Goal: Task Accomplishment & Management: Complete application form

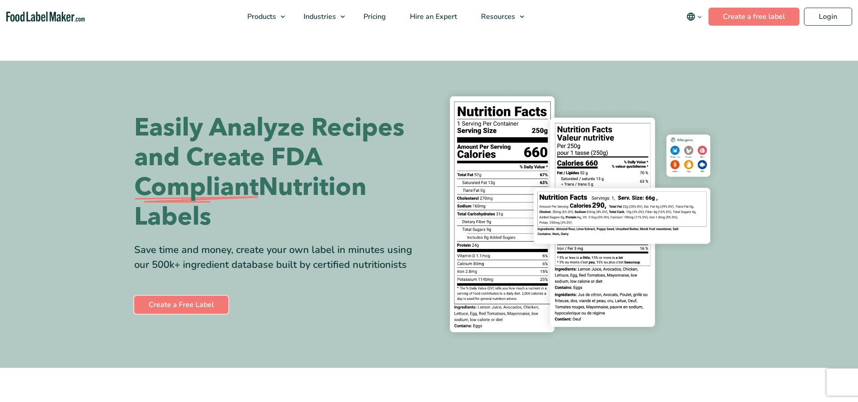
click at [196, 304] on link "Create a Free Label" at bounding box center [181, 305] width 94 height 18
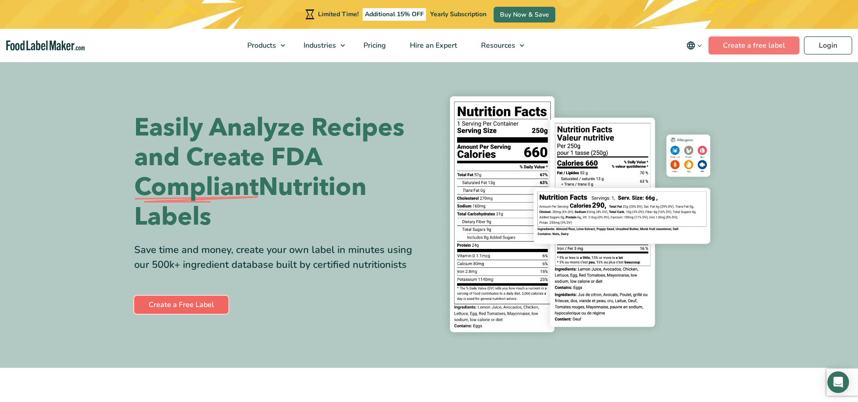
click at [176, 304] on link "Create a Free Label" at bounding box center [181, 305] width 94 height 18
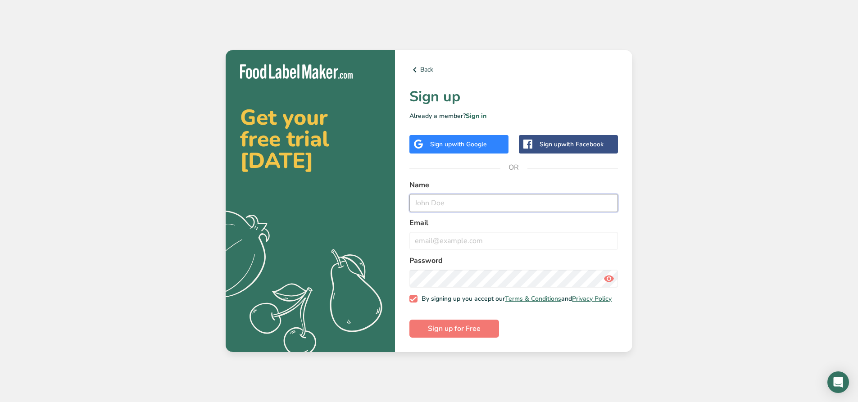
click at [438, 205] on input "text" at bounding box center [513, 203] width 209 height 18
click at [687, 79] on div "Get your free trial today .a{fill:#f5f3ed;} Back Sign up Already a member? Sign…" at bounding box center [429, 201] width 858 height 402
click at [428, 68] on link "Back" at bounding box center [513, 69] width 209 height 11
click at [436, 196] on input "text" at bounding box center [513, 203] width 209 height 18
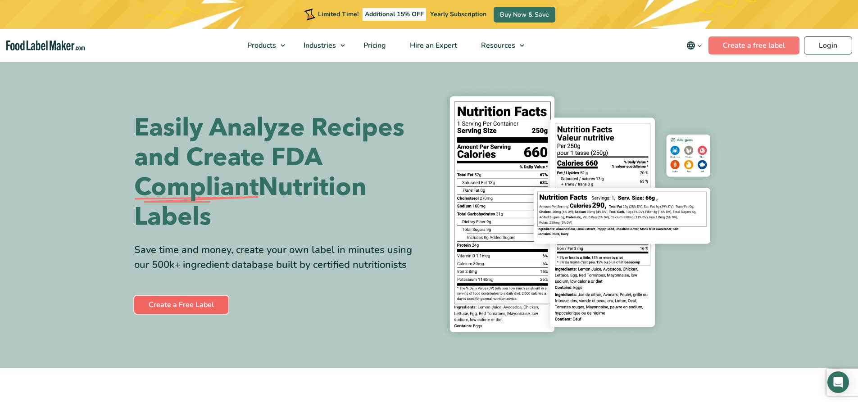
click at [200, 302] on link "Create a Free Label" at bounding box center [181, 305] width 94 height 18
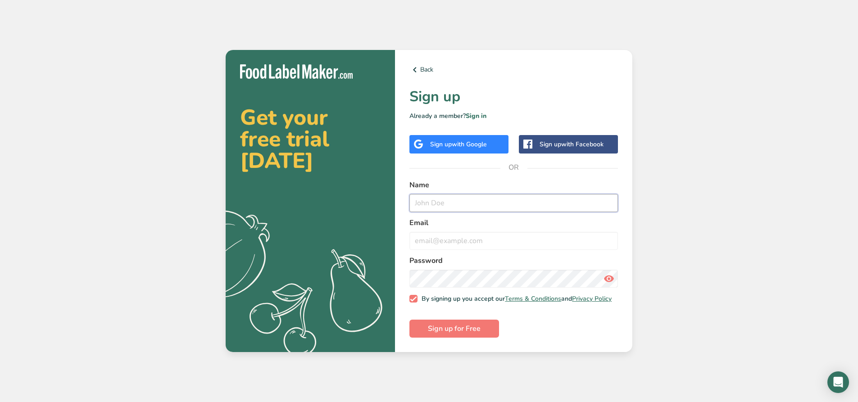
click at [435, 203] on input "text" at bounding box center [513, 203] width 209 height 18
type input "[PERSON_NAME]"
type input "b"
type input "[EMAIL_ADDRESS][DOMAIN_NAME]"
click at [409, 320] on button "Sign up for Free" at bounding box center [454, 329] width 90 height 18
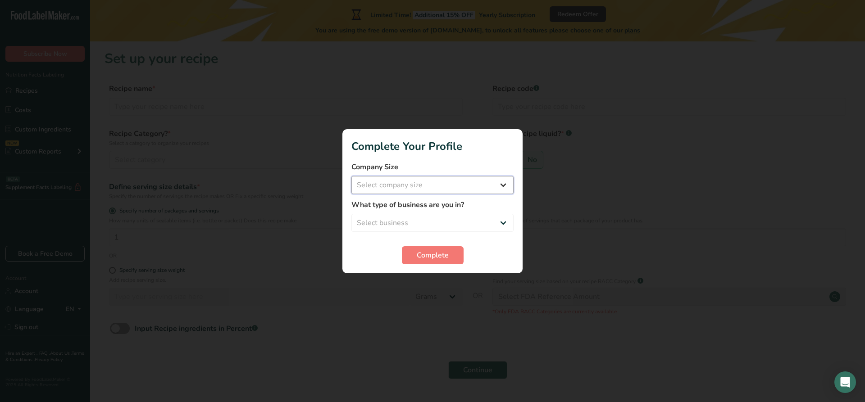
click at [501, 192] on select "Select company size Fewer than 10 Employees 10 to 50 Employees 51 to 500 Employ…" at bounding box center [432, 185] width 162 height 18
select select "1"
click at [351, 176] on select "Select company size Fewer than 10 Employees 10 to 50 Employees 51 to 500 Employ…" at bounding box center [432, 185] width 162 height 18
click at [480, 221] on select "Select business Packaged Food Manufacturer Restaurant & Cafe Bakery Meal Plans …" at bounding box center [432, 223] width 162 height 18
select select "8"
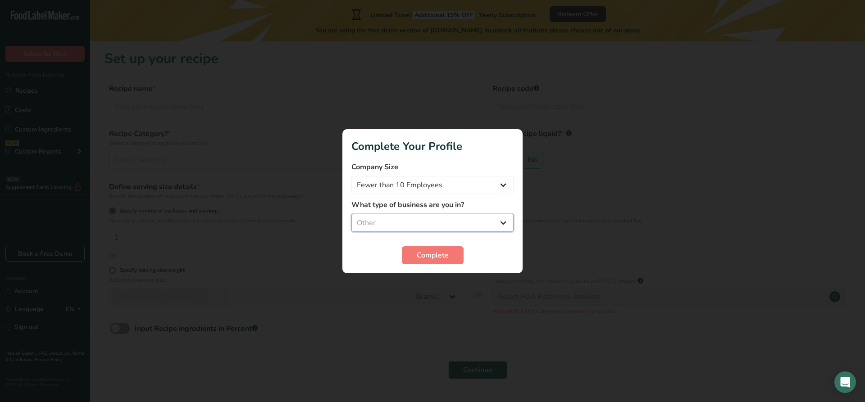
click at [351, 214] on select "Select business Packaged Food Manufacturer Restaurant & Cafe Bakery Meal Plans …" at bounding box center [432, 223] width 162 height 18
click at [436, 254] on span "Complete" at bounding box center [433, 255] width 32 height 11
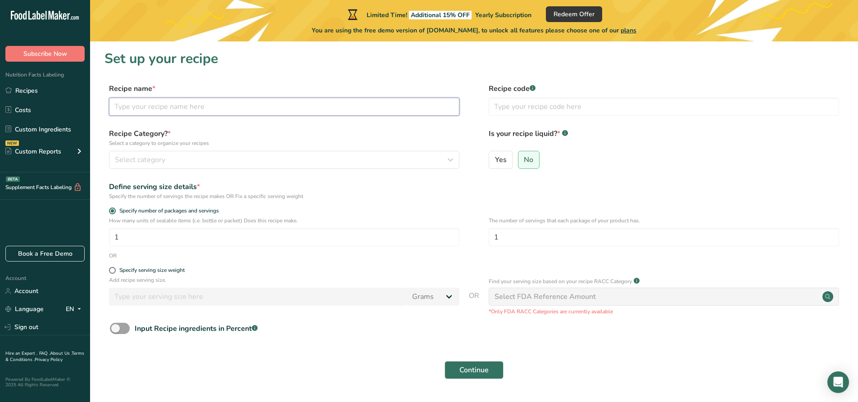
click at [194, 106] on input "text" at bounding box center [284, 107] width 350 height 18
click at [194, 106] on input "Uncle [PERSON_NAME]'s" at bounding box center [284, 107] width 350 height 18
type input "Uncle Deadly's Pork Rub"
click at [418, 130] on label "Recipe Category? * Select a category to organize your recipes" at bounding box center [284, 137] width 350 height 19
click at [147, 163] on span "Select category" at bounding box center [140, 160] width 50 height 11
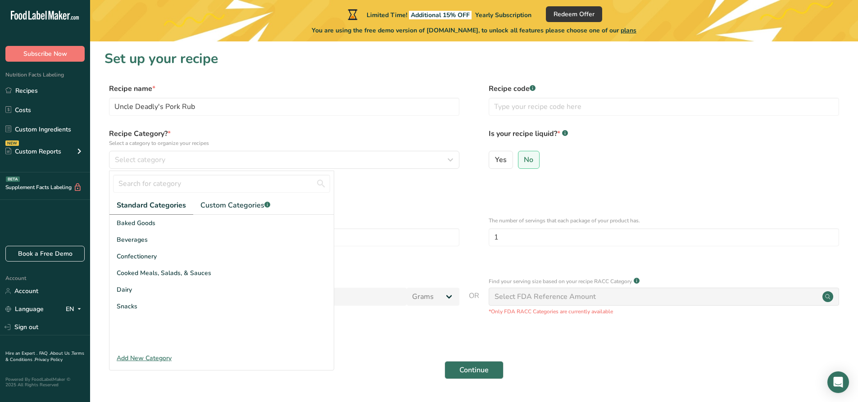
click at [143, 359] on div "Add New Category" at bounding box center [221, 358] width 224 height 9
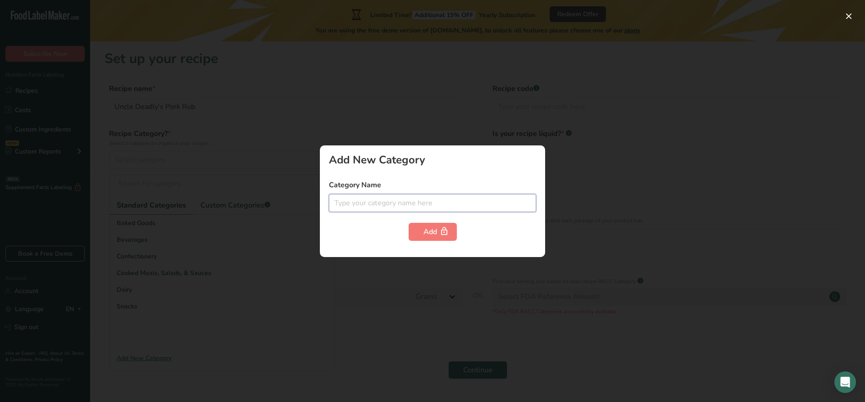
click at [395, 199] on input "text" at bounding box center [432, 203] width 207 height 18
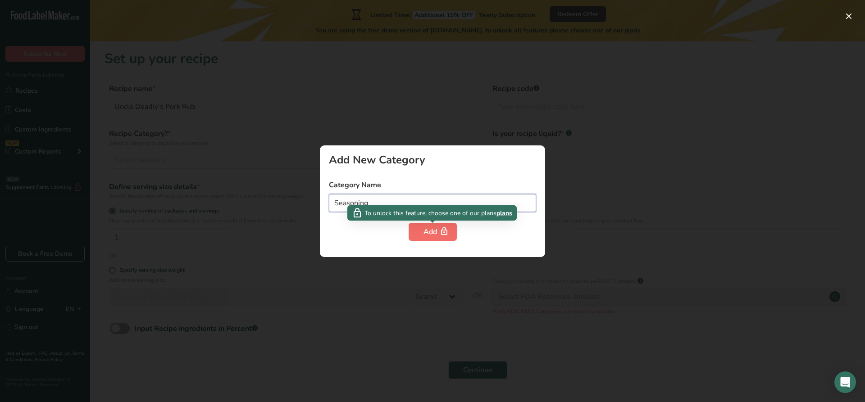
type input "Seasoning"
click at [418, 231] on button "Add" at bounding box center [433, 232] width 48 height 18
click at [441, 232] on icon "button" at bounding box center [444, 232] width 9 height 14
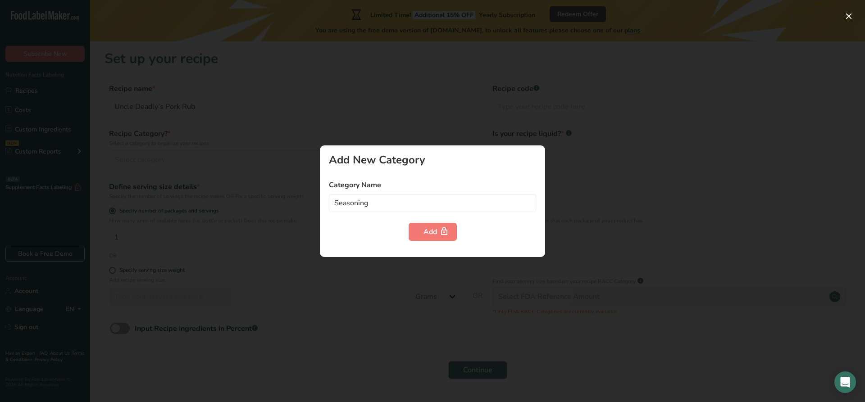
drag, startPoint x: 524, startPoint y: 238, endPoint x: 530, endPoint y: 233, distance: 8.0
click at [525, 237] on div "Add" at bounding box center [432, 232] width 207 height 18
click at [618, 168] on div at bounding box center [432, 201] width 865 height 402
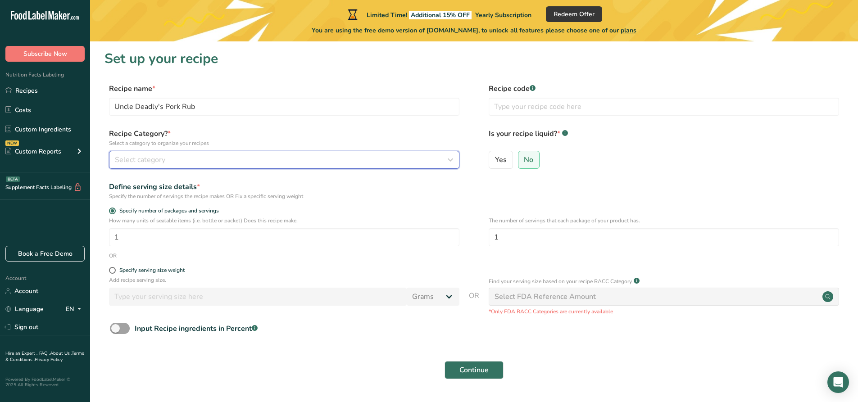
click at [223, 158] on div "Select category" at bounding box center [281, 160] width 333 height 11
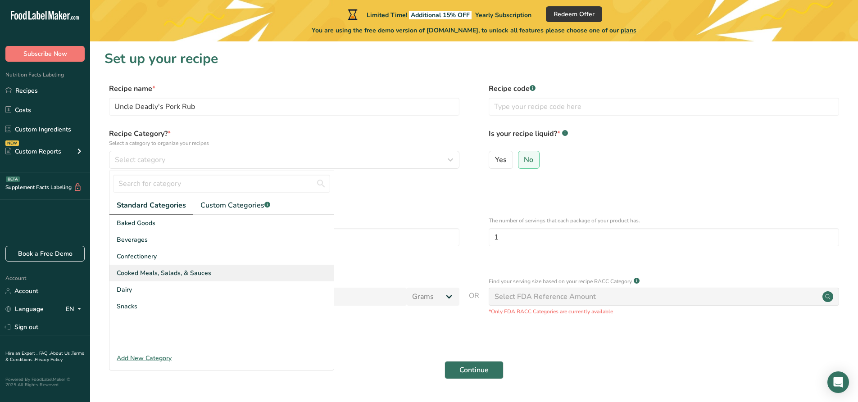
click at [208, 270] on span "Cooked Meals, Salads, & Sauces" at bounding box center [164, 272] width 95 height 9
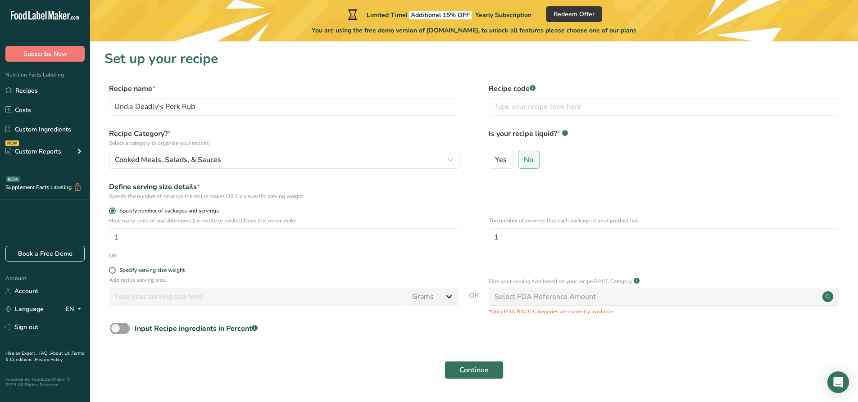
click at [422, 211] on label "Specify number of packages and servings" at bounding box center [284, 211] width 350 height 7
click at [115, 211] on input "Specify number of packages and servings" at bounding box center [112, 211] width 6 height 6
click at [523, 160] on input "No" at bounding box center [521, 160] width 6 height 6
click at [333, 206] on form "Recipe name * Uncle Deadly's Pork Rub Recipe code .a-a{fill:#347362;}.b-a{fill:…" at bounding box center [474, 233] width 739 height 301
click at [153, 242] on input "1" at bounding box center [284, 237] width 350 height 18
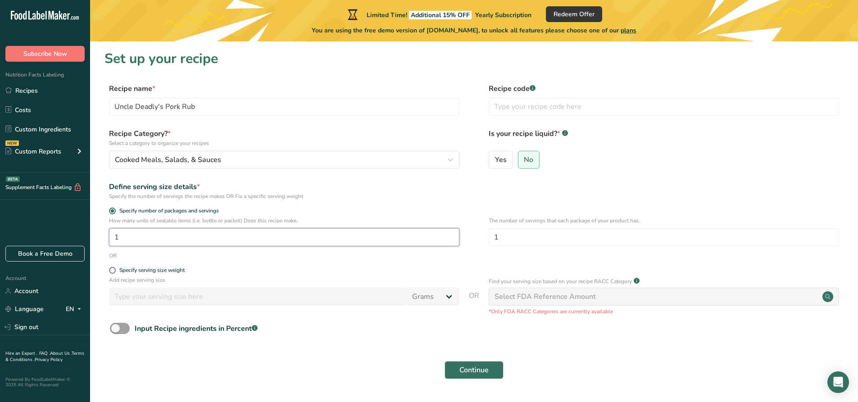
drag, startPoint x: 123, startPoint y: 241, endPoint x: 87, endPoint y: 241, distance: 36.5
click at [87, 241] on div ".a-20{fill:#fff;} Subscribe Now Nutrition Facts Labeling Recipes Costs Custom I…" at bounding box center [429, 214] width 858 height 428
type input "6"
click at [341, 255] on div "OR" at bounding box center [474, 256] width 739 height 8
drag, startPoint x: 532, startPoint y: 237, endPoint x: 447, endPoint y: 246, distance: 85.1
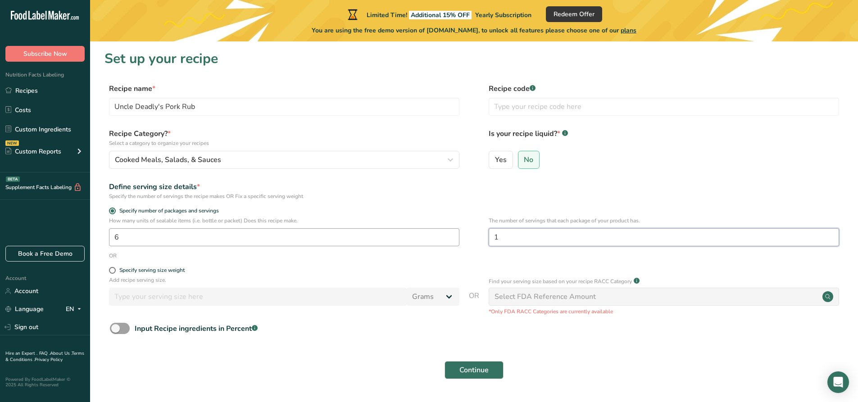
click at [447, 246] on div "How many units of sealable items (i.e. bottle or packet) Does this recipe make.…" at bounding box center [474, 234] width 739 height 35
type input "6"
click at [260, 277] on p "Add recipe serving size." at bounding box center [284, 280] width 350 height 8
click at [111, 273] on span at bounding box center [112, 270] width 7 height 7
click at [111, 273] on input "Specify serving size weight" at bounding box center [112, 271] width 6 height 6
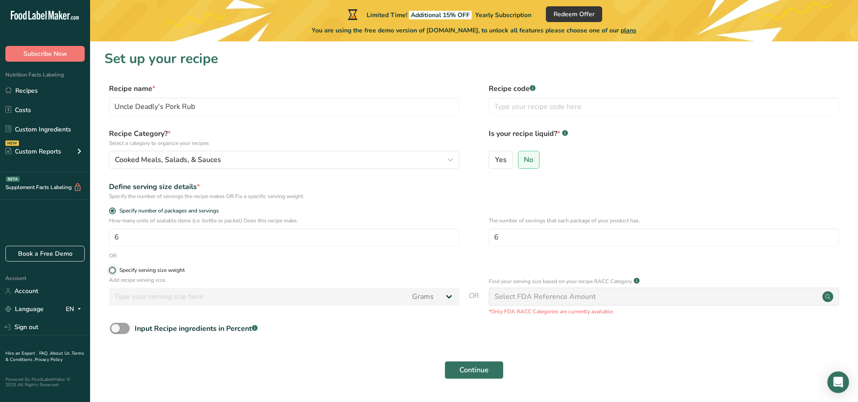
radio input "true"
radio input "false"
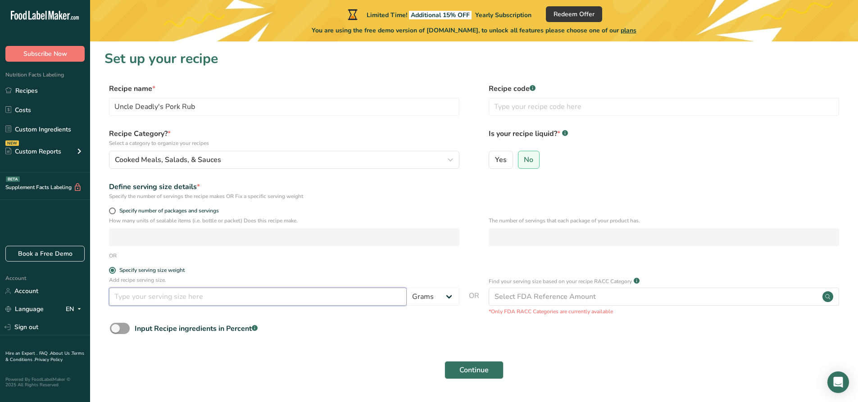
click at [131, 298] on input "number" at bounding box center [258, 297] width 298 height 18
type input "445"
click at [352, 364] on div "Continue" at bounding box center [474, 370] width 739 height 29
click at [127, 330] on span at bounding box center [120, 328] width 20 height 11
click at [116, 330] on input "Input Recipe ingredients in Percent .a-a{fill:#347362;}.b-a{fill:#fff;}" at bounding box center [113, 329] width 6 height 6
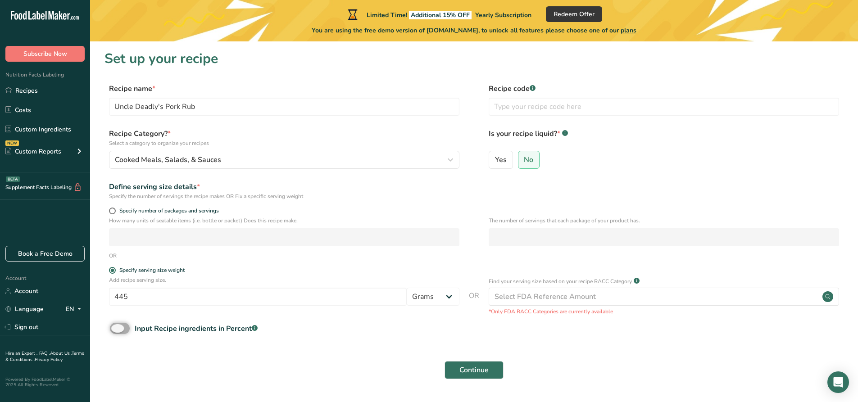
checkbox input "true"
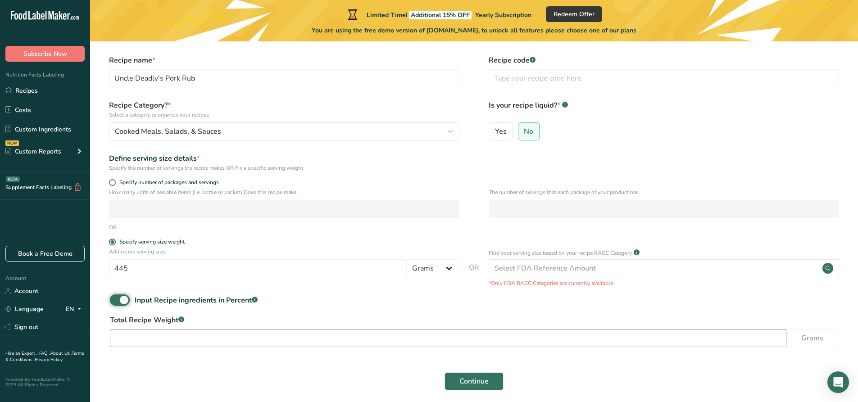
scroll to position [65, 0]
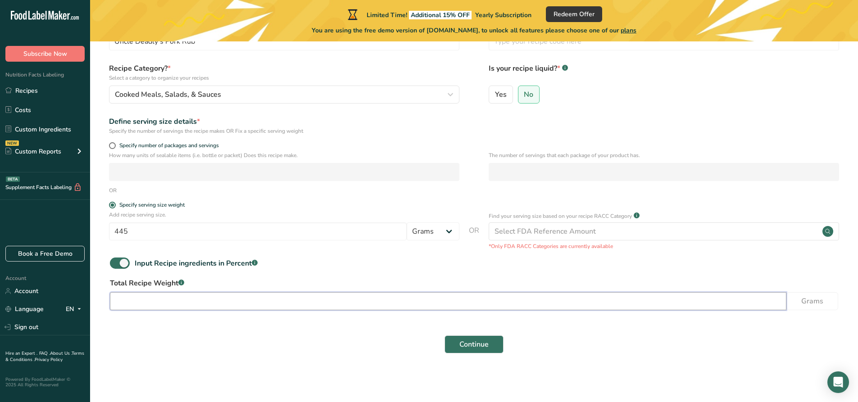
click at [170, 304] on input "number" at bounding box center [448, 301] width 677 height 18
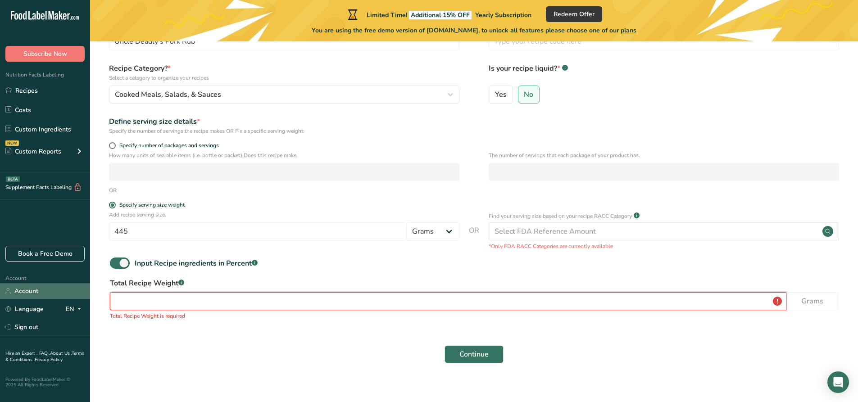
drag, startPoint x: 192, startPoint y: 297, endPoint x: 63, endPoint y: 297, distance: 129.3
click at [63, 297] on div ".a-20{fill:#fff;} Subscribe Now Nutrition Facts Labeling Recipes Costs Custom I…" at bounding box center [429, 173] width 858 height 477
click at [204, 302] on input "number" at bounding box center [448, 301] width 677 height 18
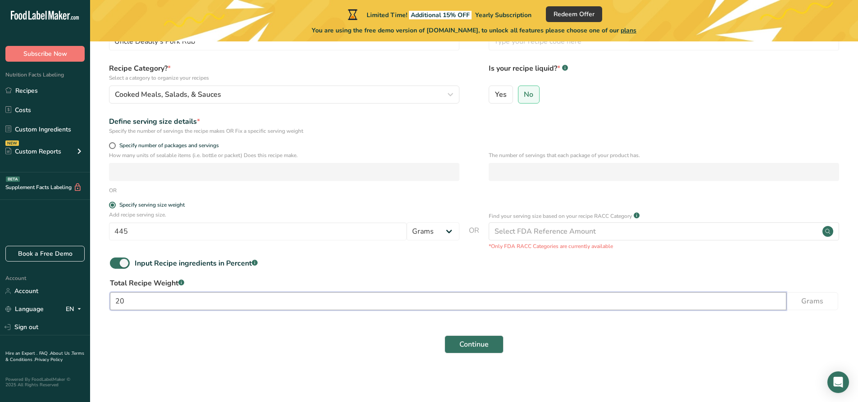
type input "20"
click at [267, 331] on div "Continue" at bounding box center [474, 344] width 739 height 29
click at [472, 346] on span "Continue" at bounding box center [473, 344] width 29 height 11
